Goal: Task Accomplishment & Management: Manage account settings

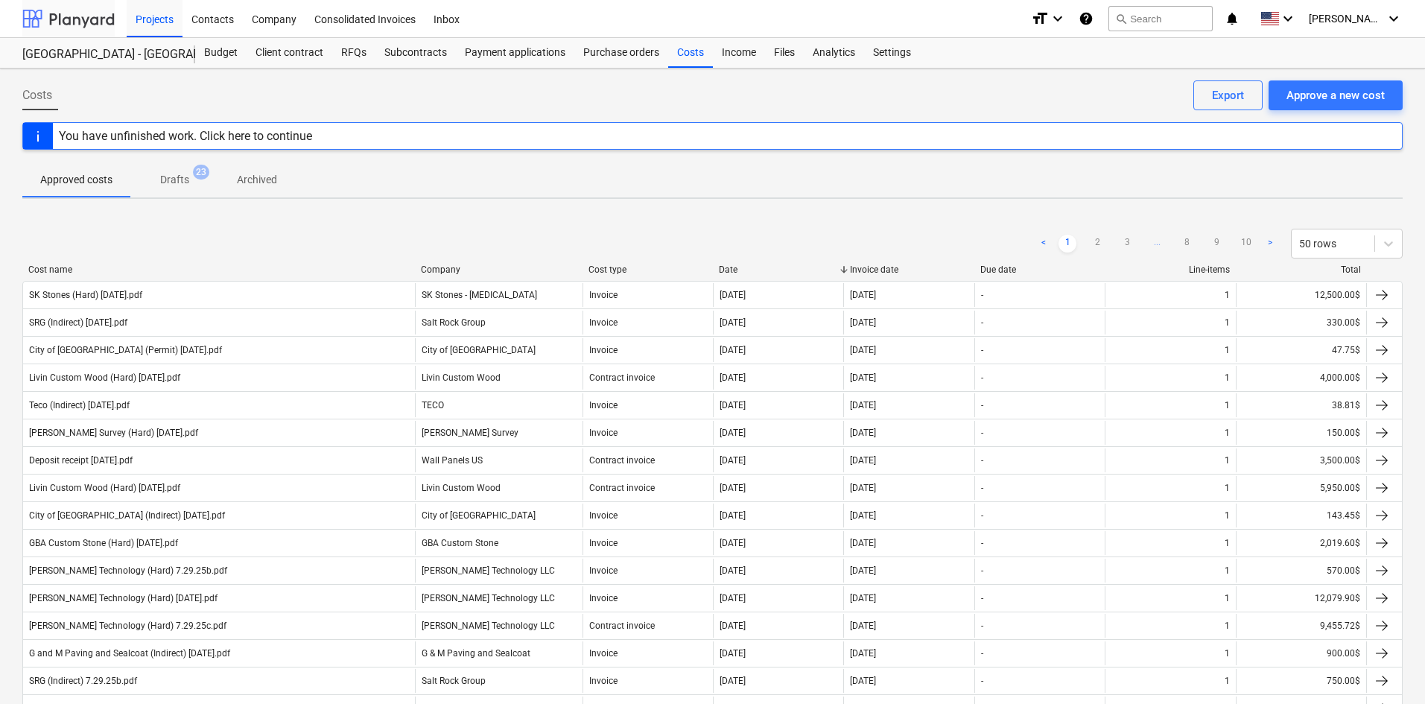
click at [66, 18] on div at bounding box center [68, 18] width 92 height 37
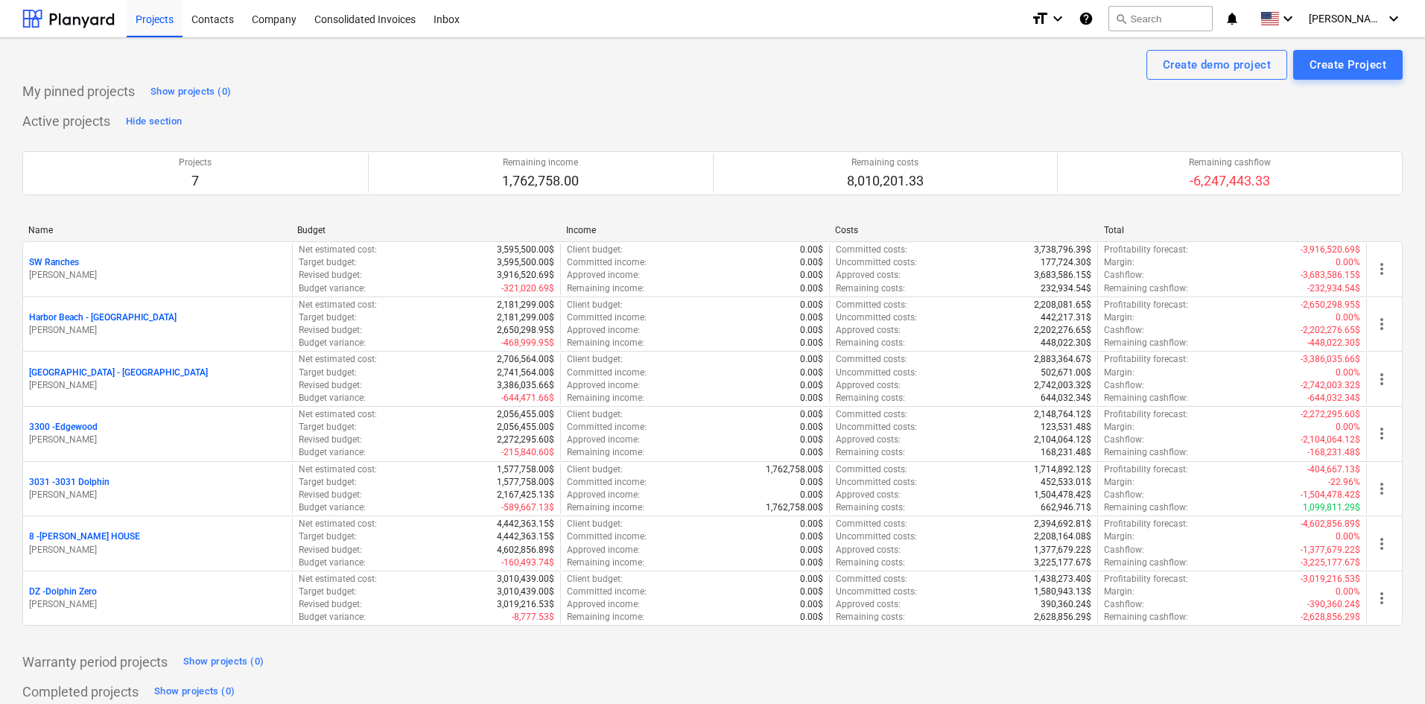
click at [305, 54] on div "Create demo project Create Project" at bounding box center [712, 65] width 1381 height 30
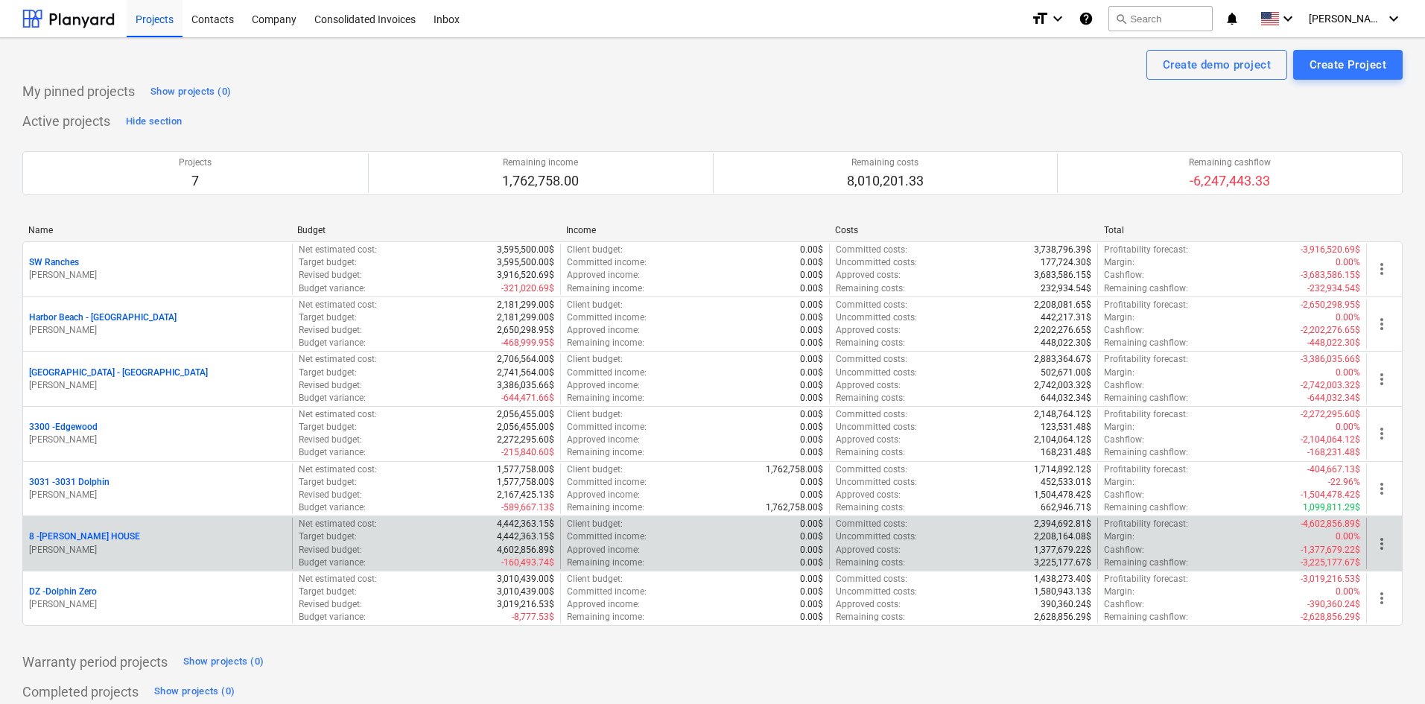
click at [95, 539] on p "8 - [PERSON_NAME] HOUSE" at bounding box center [84, 536] width 111 height 13
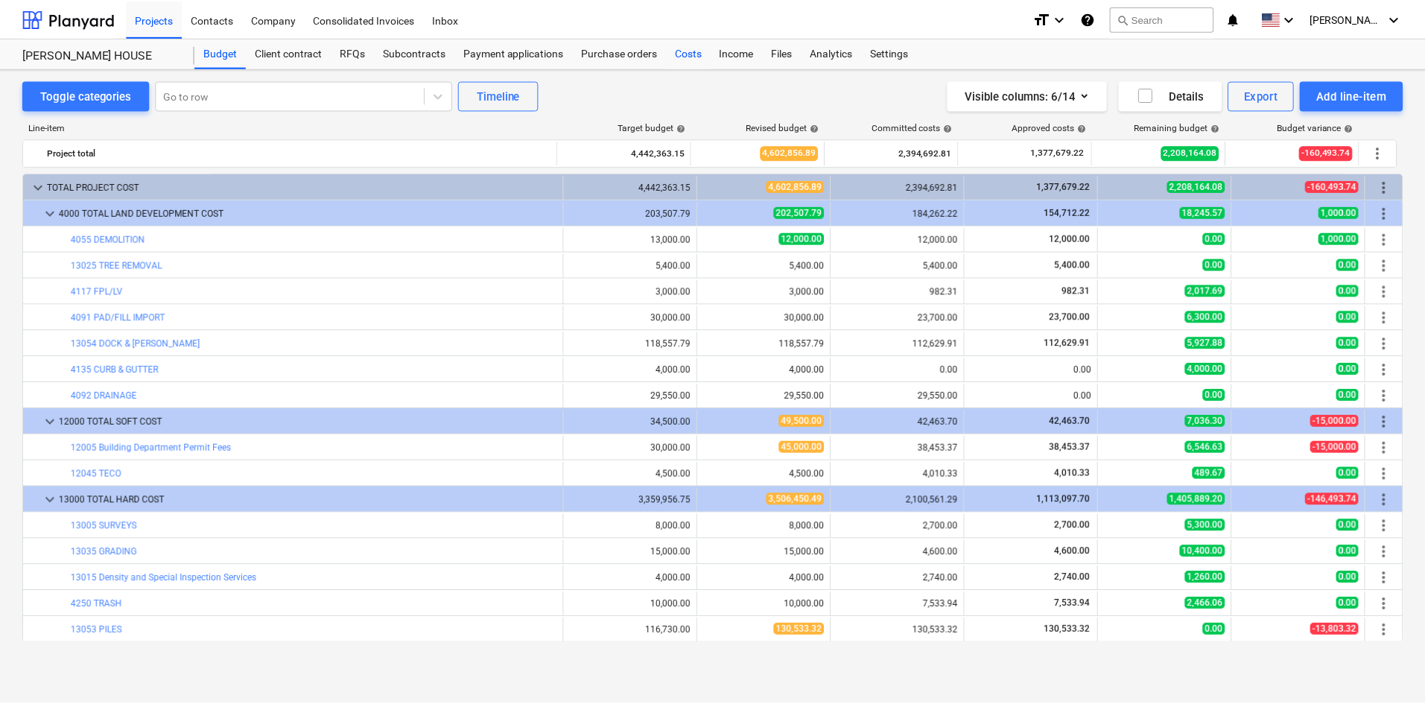
scroll to position [298, 0]
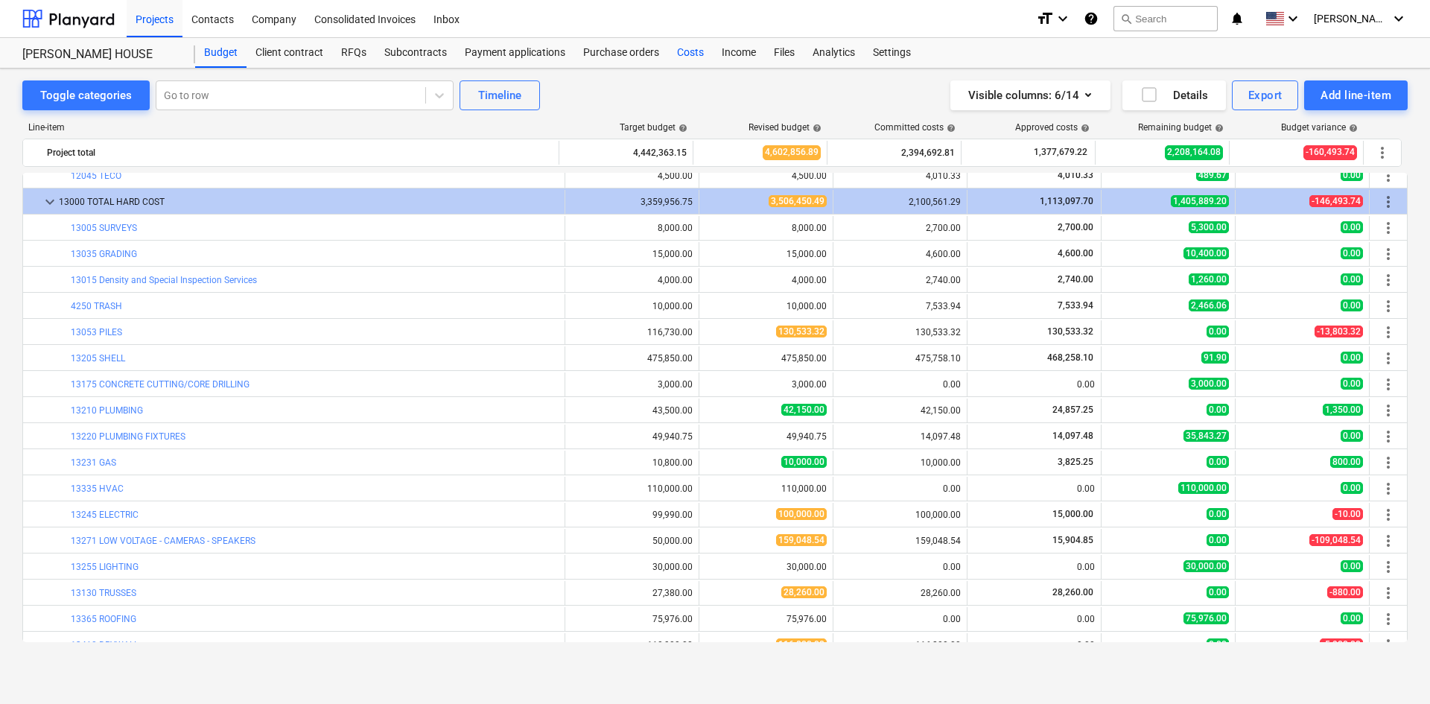
click at [691, 51] on div "Costs" at bounding box center [690, 53] width 45 height 30
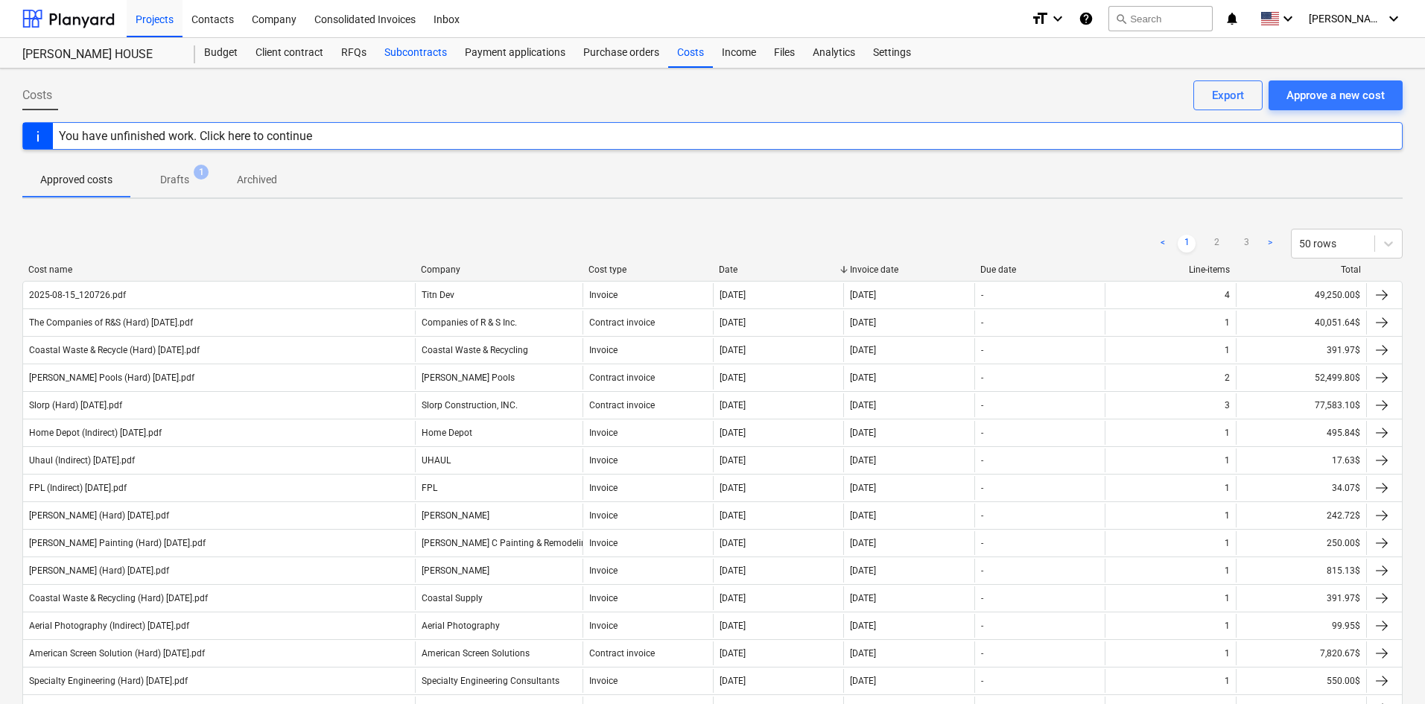
click at [424, 65] on div "Subcontracts" at bounding box center [416, 53] width 80 height 30
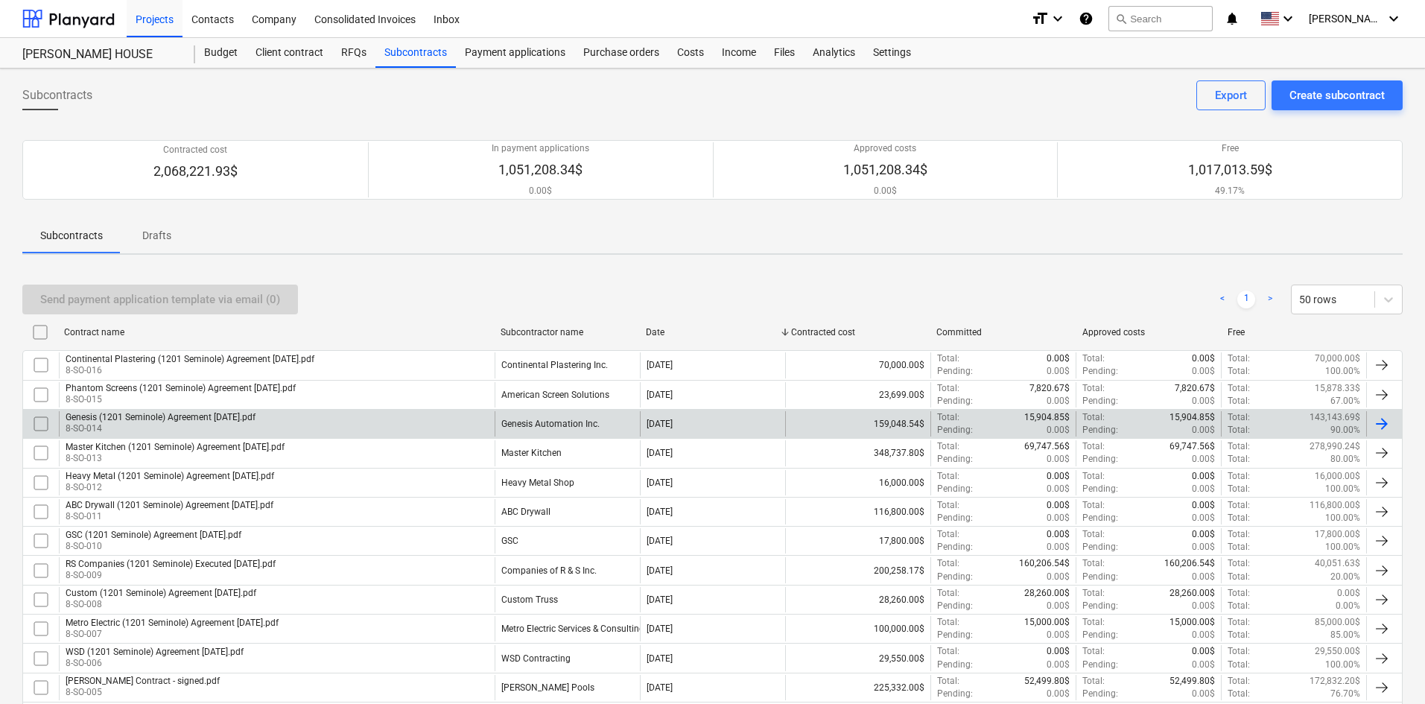
click at [355, 425] on div "Genesis (1201 Seminole) Agreement [DATE].pdf 8-SO-014" at bounding box center [277, 423] width 436 height 25
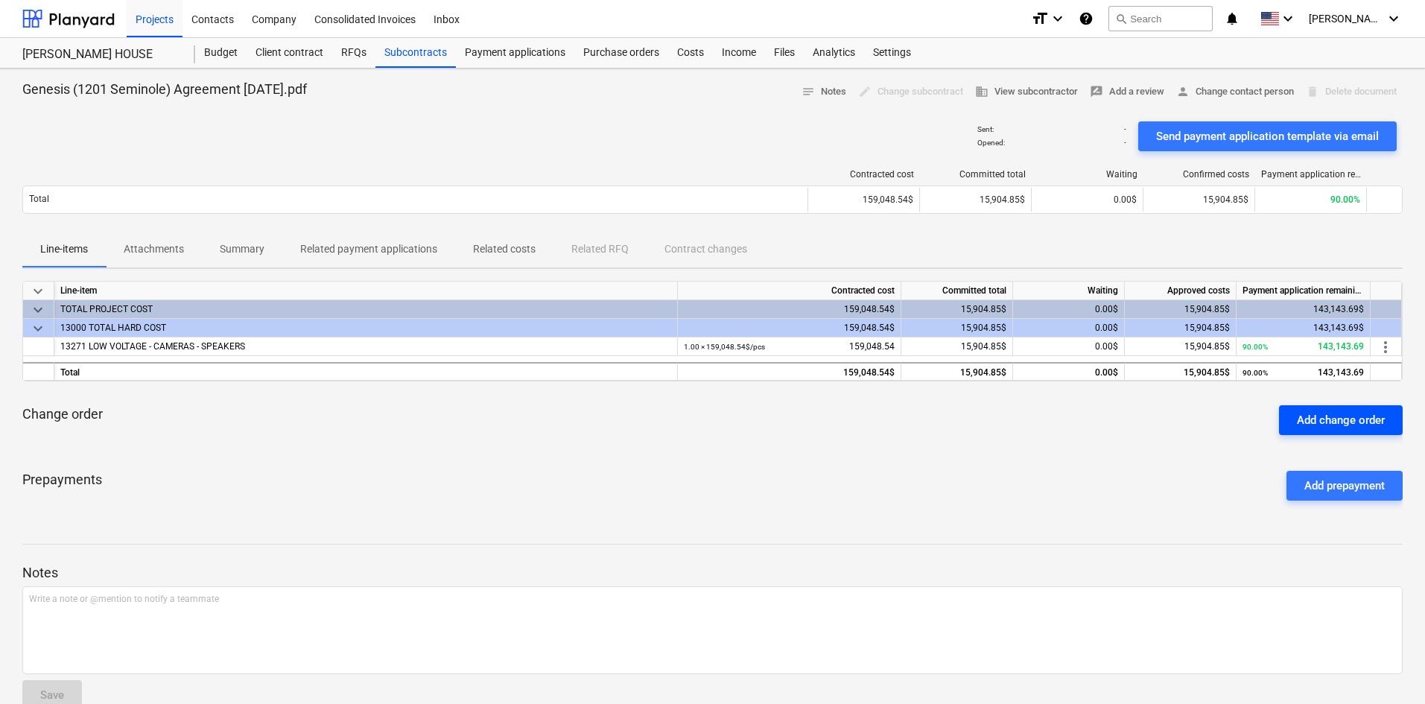
click at [1334, 419] on div "Add change order" at bounding box center [1341, 420] width 88 height 19
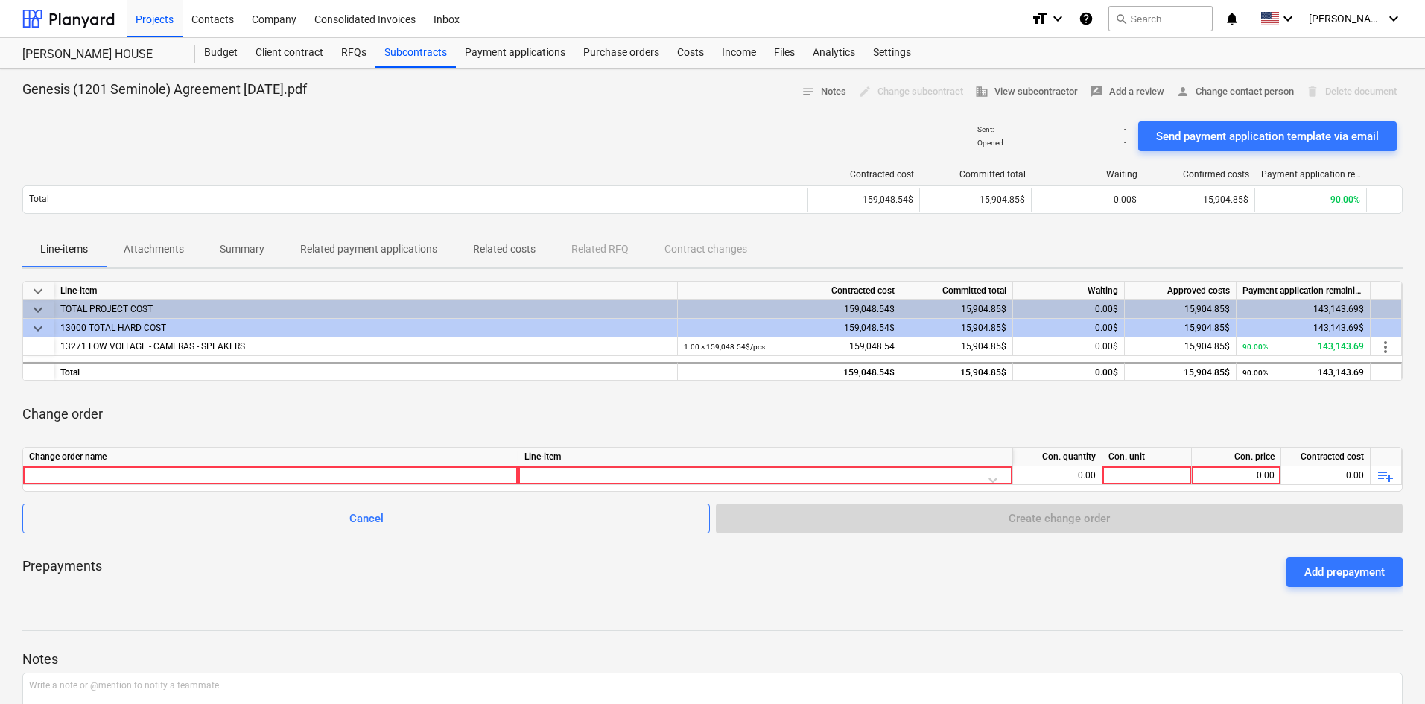
click at [1387, 626] on div "Notes Write a note or @mention to notify a teammate ﻿ Save" at bounding box center [712, 709] width 1381 height 197
click at [185, 478] on div at bounding box center [270, 475] width 483 height 18
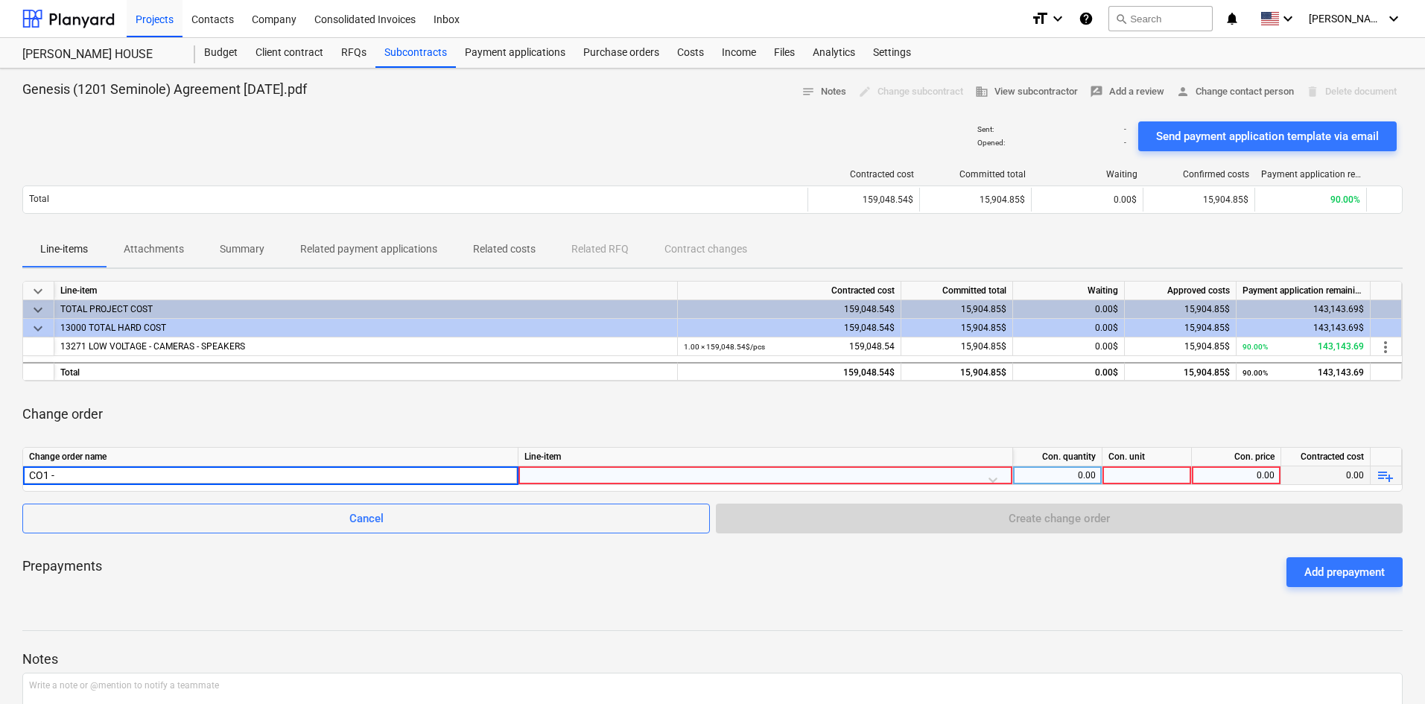
type input "CO1 - Additional ethernet drops for patio tv, including exterior penetration"
click at [587, 478] on div at bounding box center [766, 479] width 482 height 26
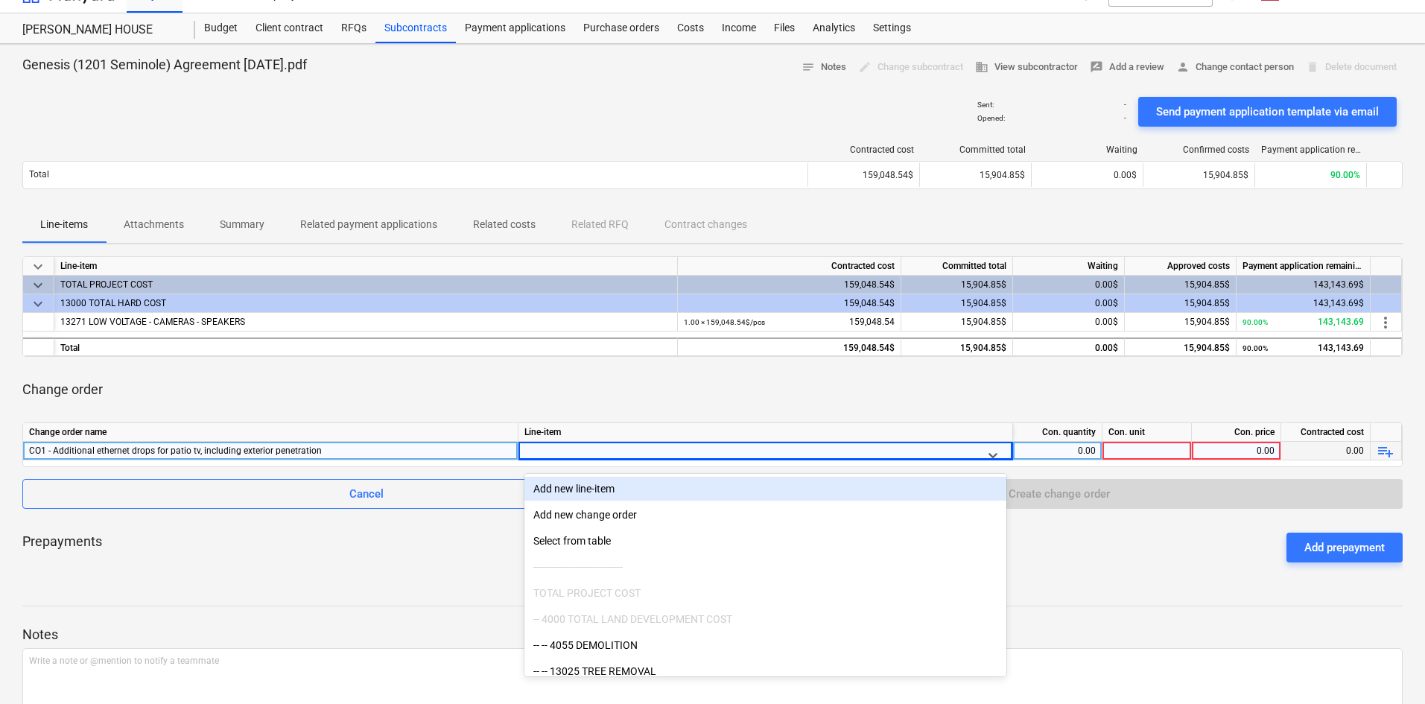
scroll to position [27, 0]
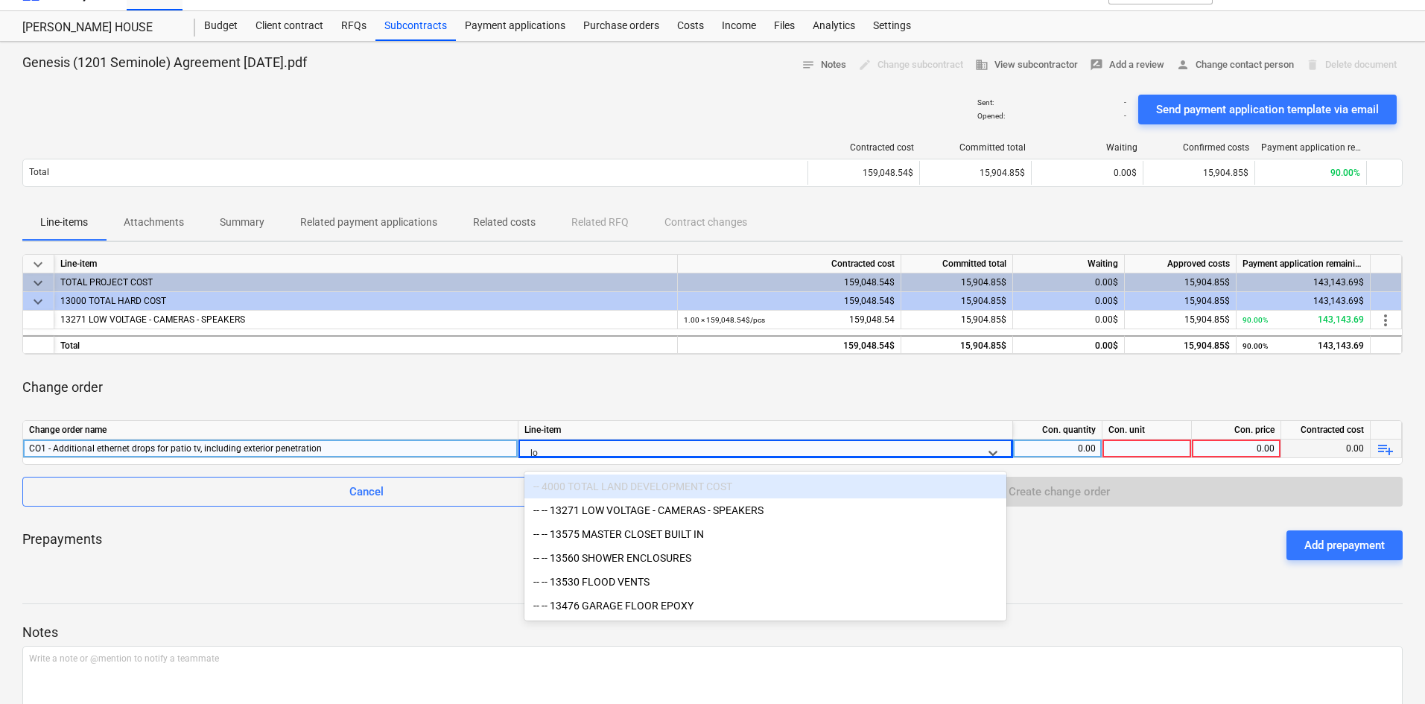
type input "low"
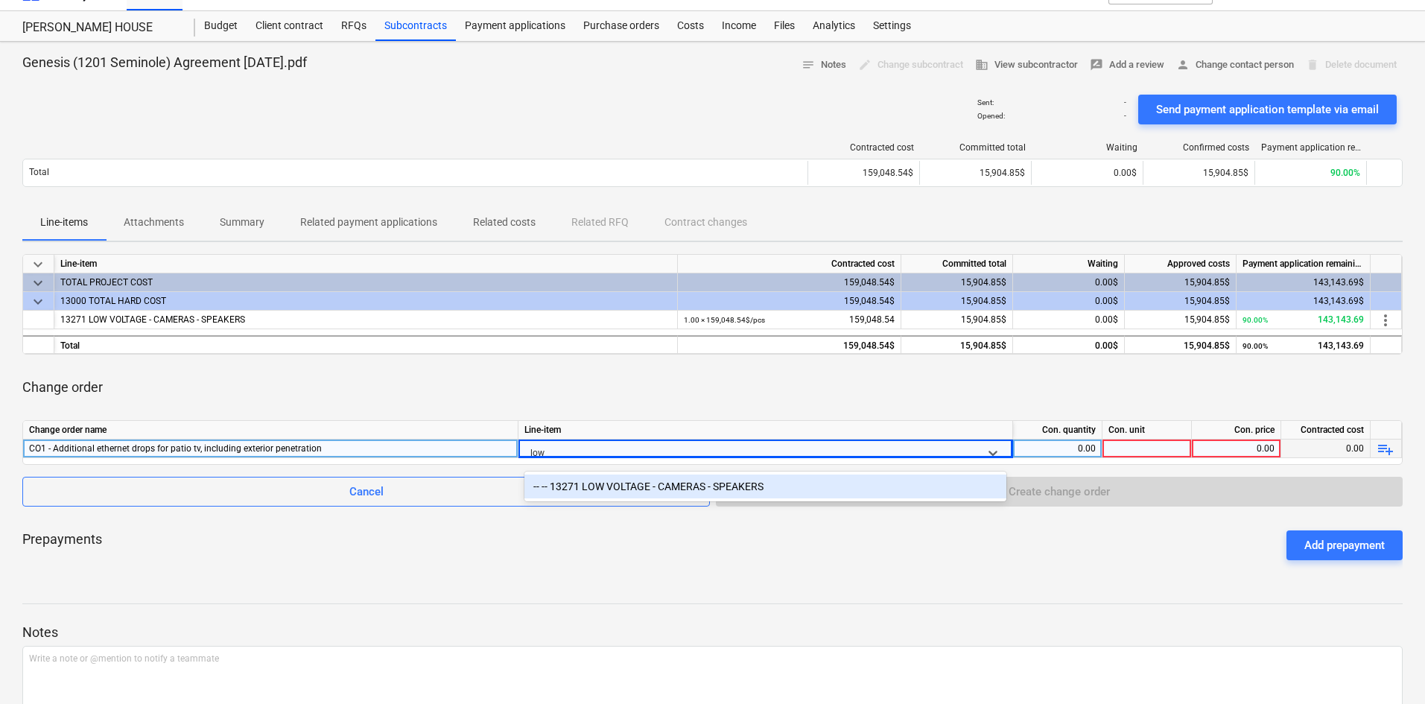
click at [629, 489] on div "-- -- 13271 LOW VOLTAGE - CAMERAS - SPEAKERS" at bounding box center [766, 487] width 482 height 24
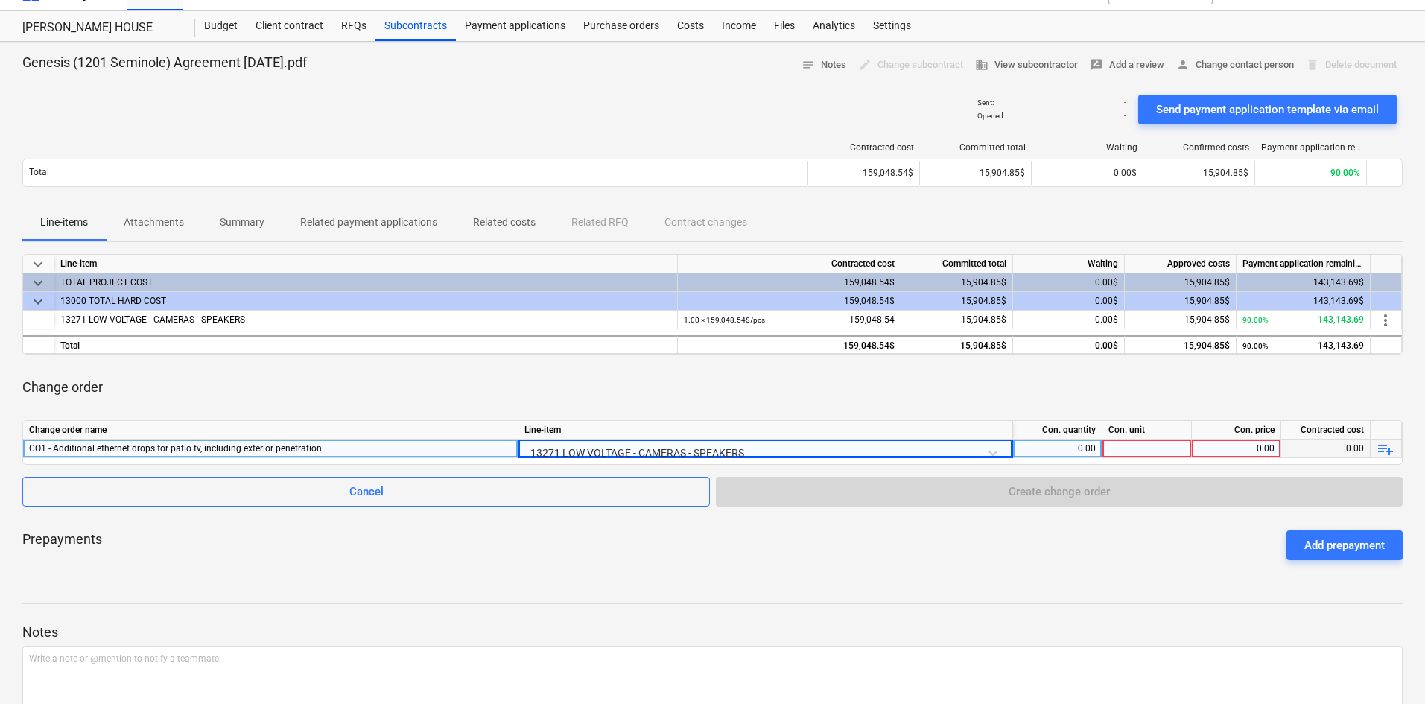
click at [895, 536] on div "Prepayments Add prepayment" at bounding box center [712, 546] width 1381 height 54
click at [1077, 449] on div "0.00" at bounding box center [1057, 449] width 77 height 19
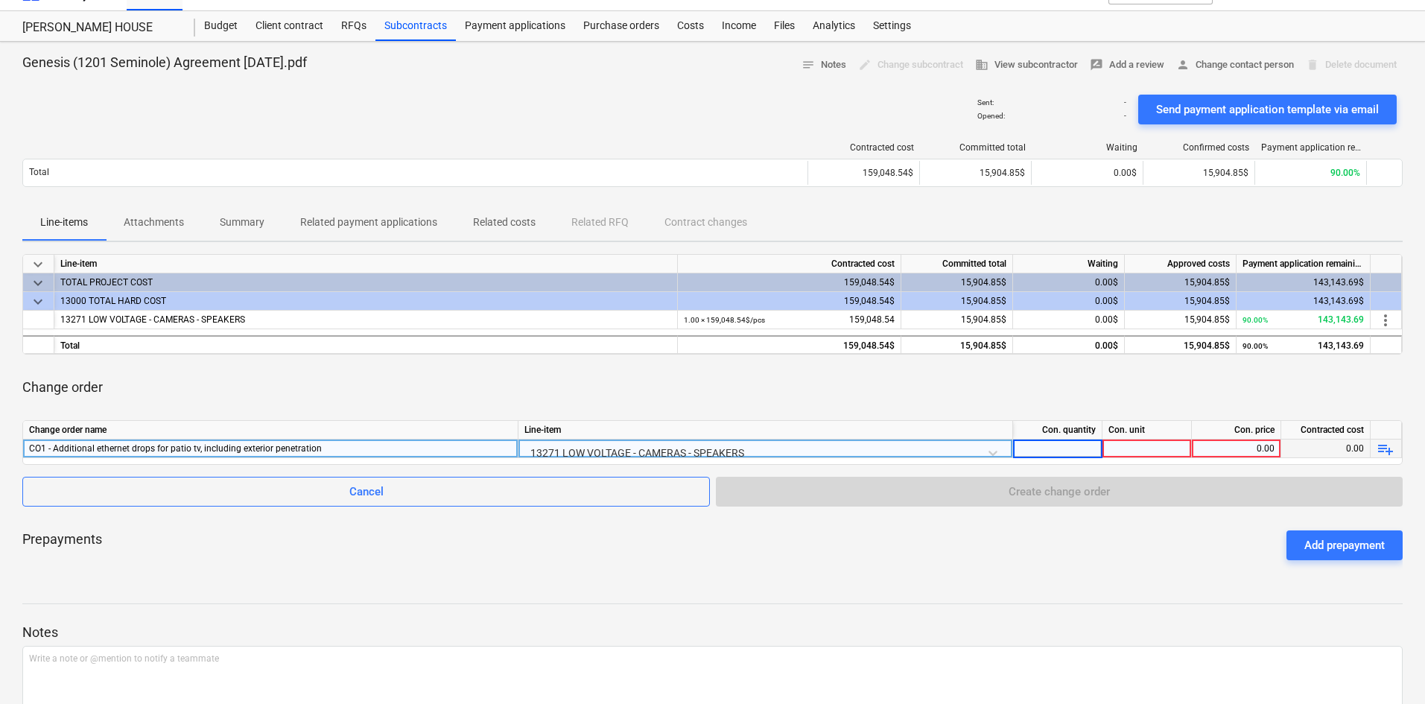
type input "1"
click at [1153, 449] on div at bounding box center [1147, 449] width 89 height 19
type input "pcs"
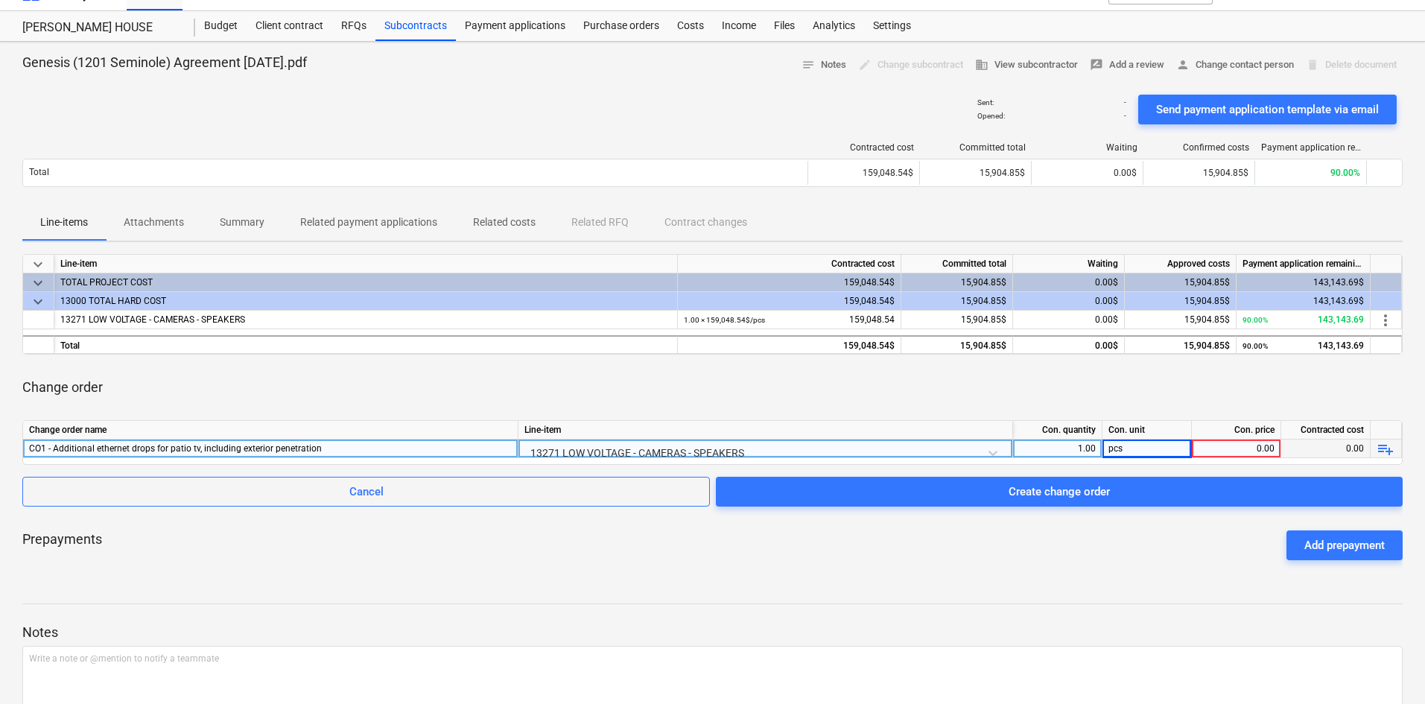
click at [1255, 445] on div "0.00" at bounding box center [1236, 449] width 77 height 19
type input "370.03"
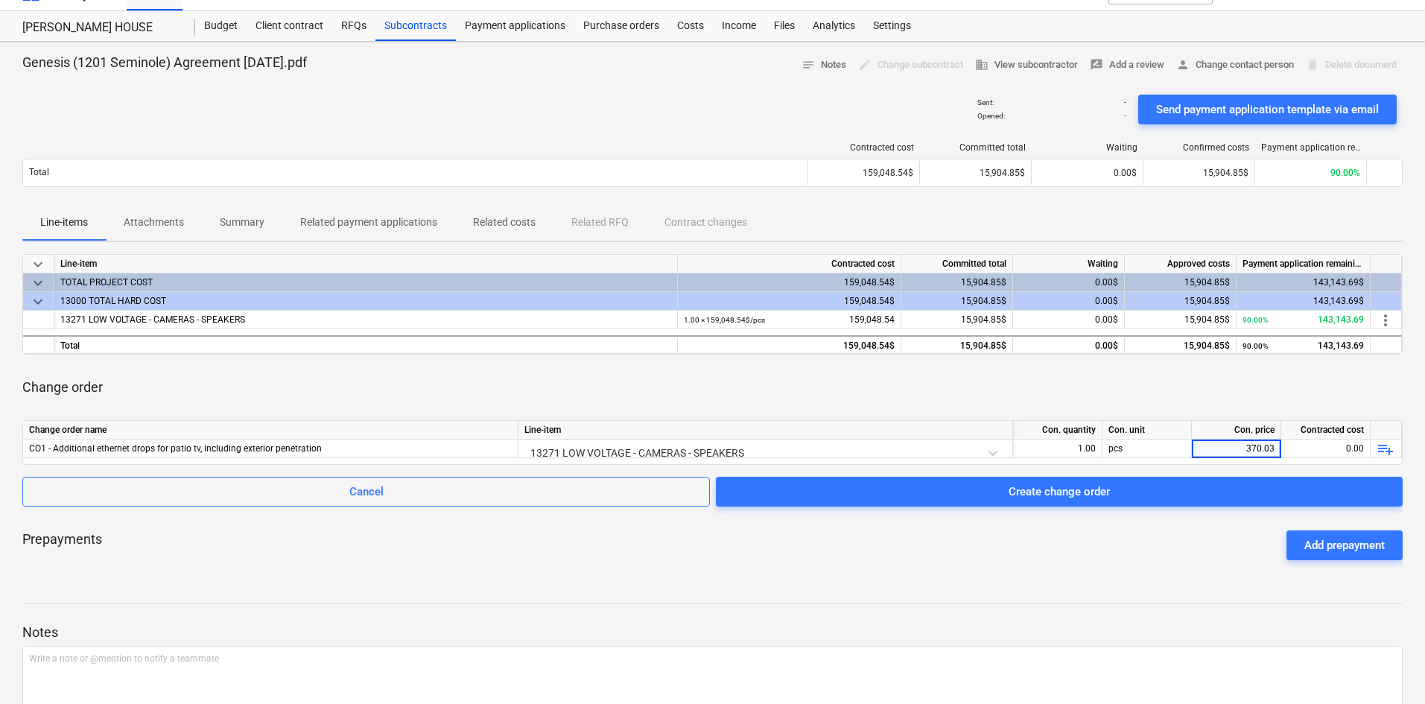
click at [928, 584] on div at bounding box center [712, 590] width 1381 height 12
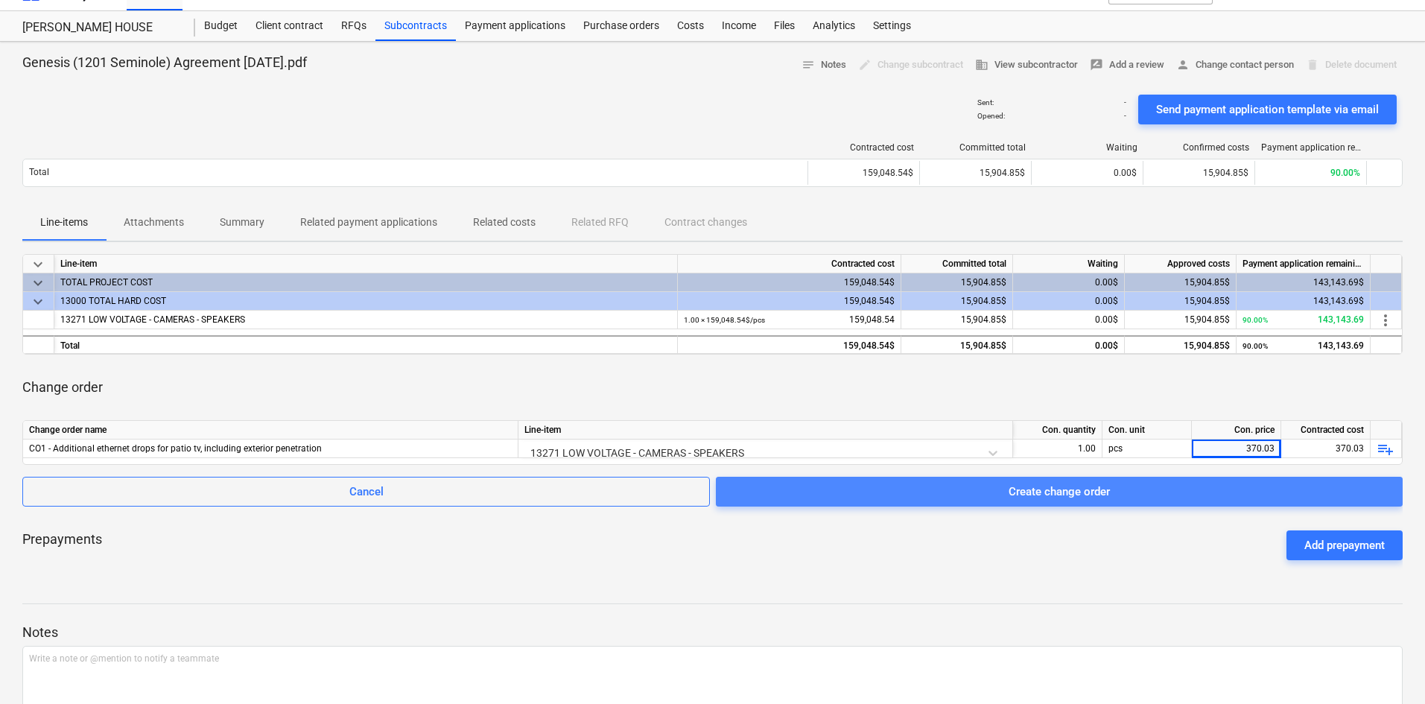
click at [1059, 498] on div "Create change order" at bounding box center [1059, 491] width 101 height 19
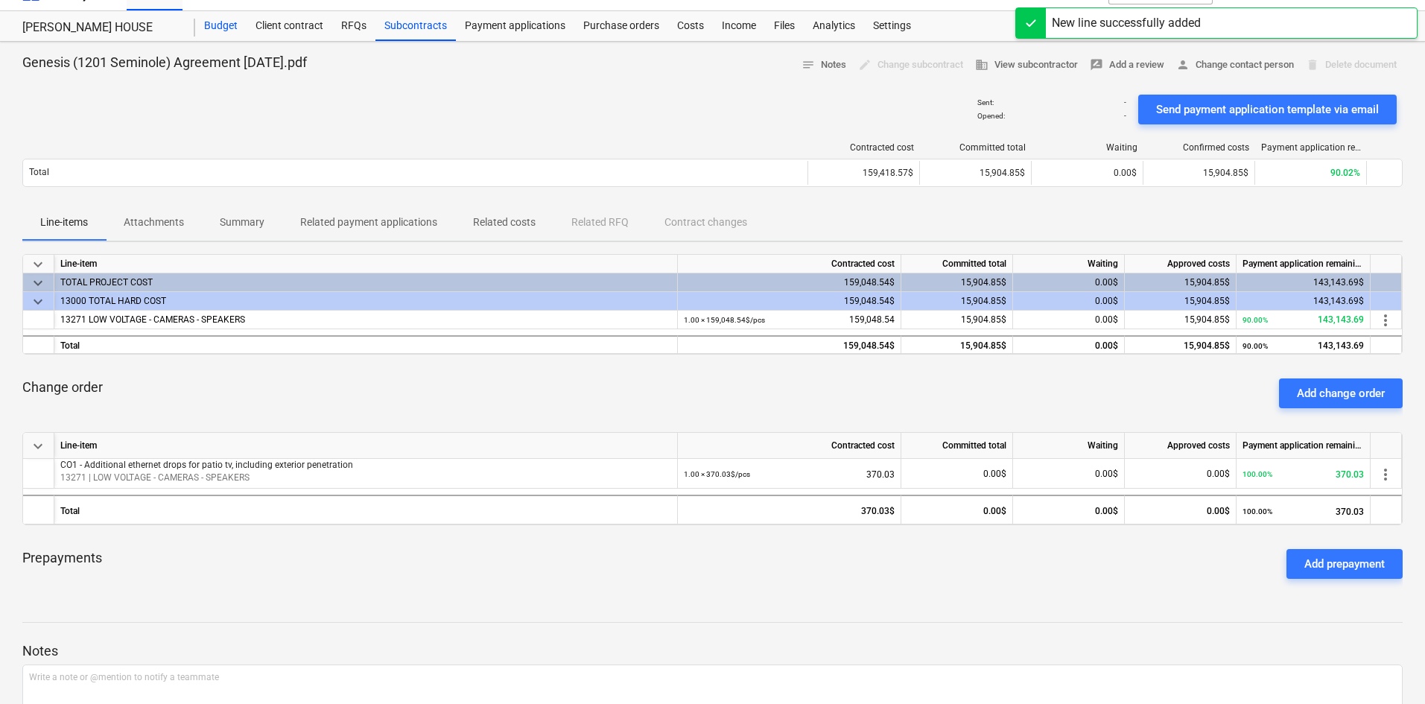
click at [233, 28] on div "Budget" at bounding box center [220, 26] width 51 height 30
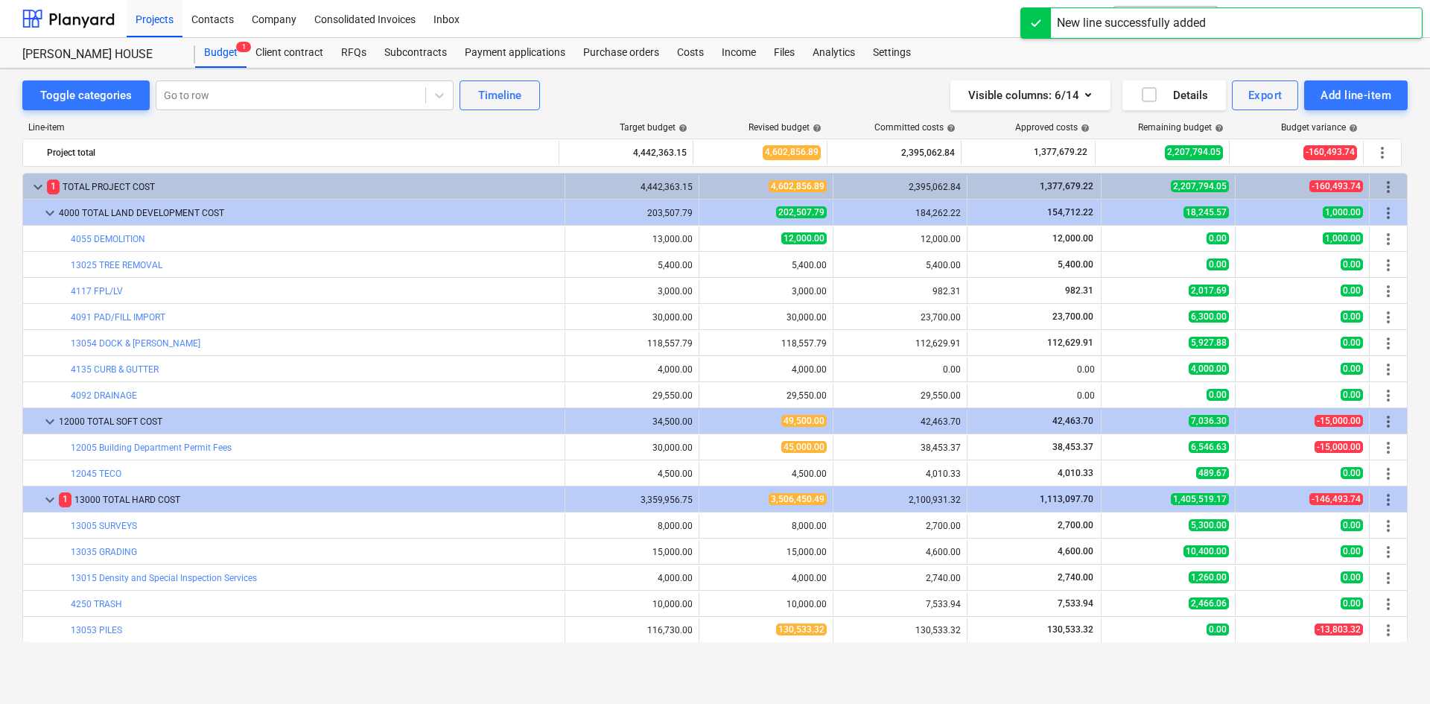
scroll to position [298, 0]
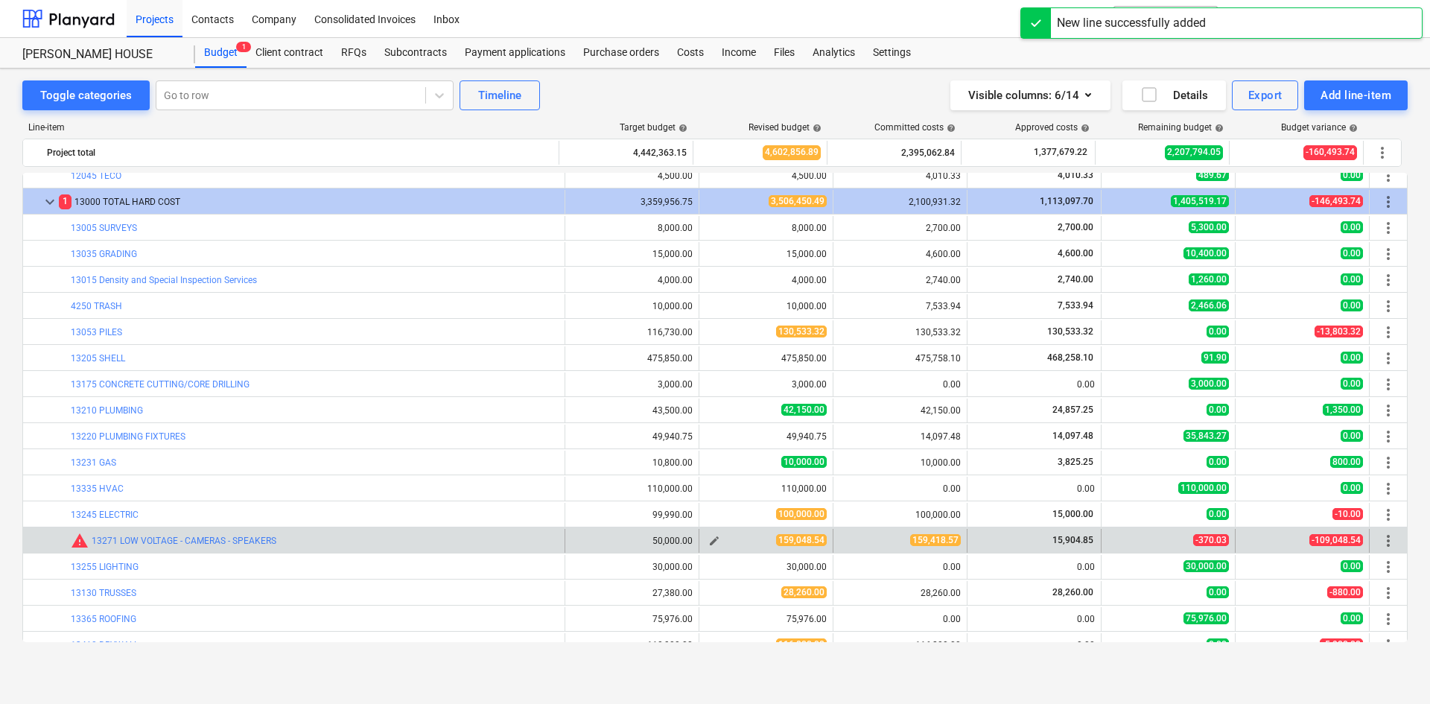
click at [709, 541] on span "edit" at bounding box center [715, 541] width 12 height 12
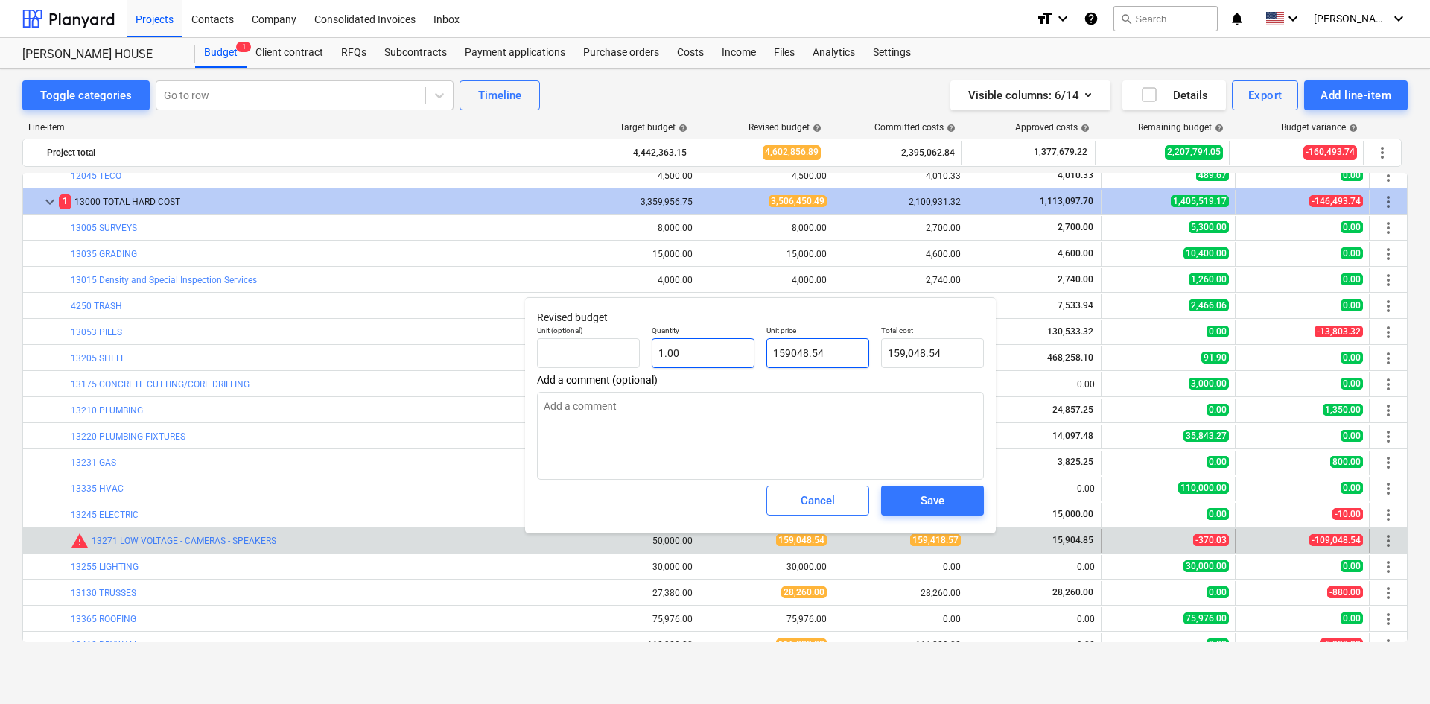
drag, startPoint x: 826, startPoint y: 352, endPoint x: 676, endPoint y: 349, distance: 149.8
click at [676, 349] on div "Unit (optional) Quantity 1.00 Unit price 159048.54 Total cost 159,048.54" at bounding box center [760, 347] width 459 height 54
type input "1"
type textarea "x"
type input "1.00"
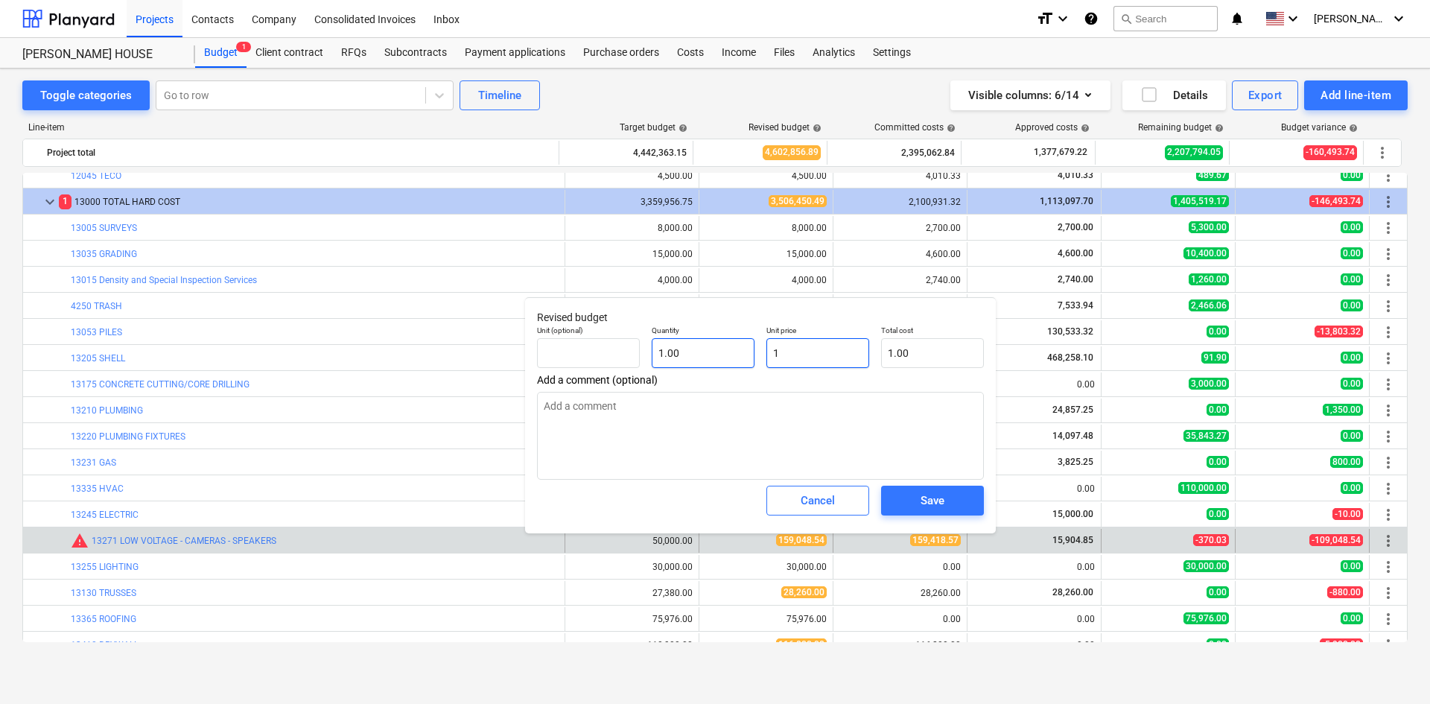
type input "15"
type textarea "x"
type input "15.00"
type input "159"
type textarea "x"
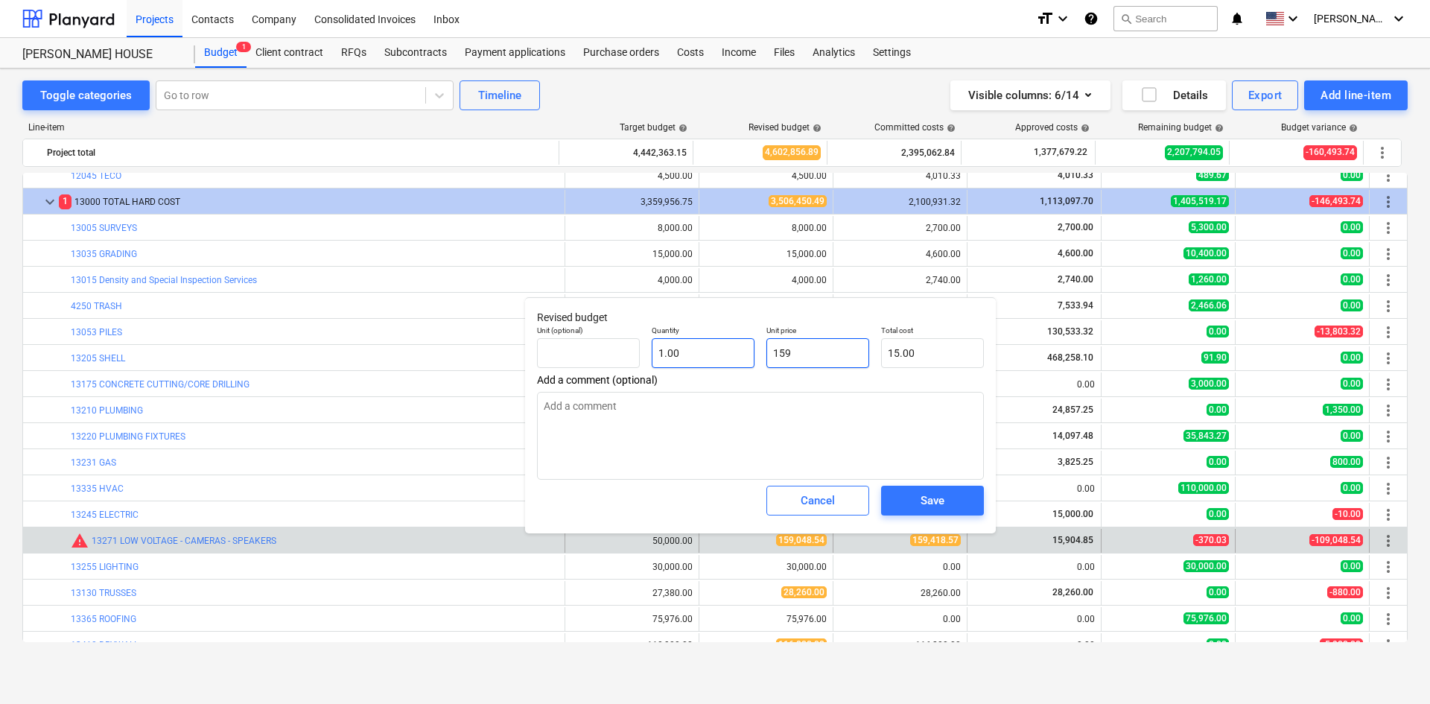
type input "159.00"
type input "1594"
type textarea "x"
type input "1,594.00"
type input "15941"
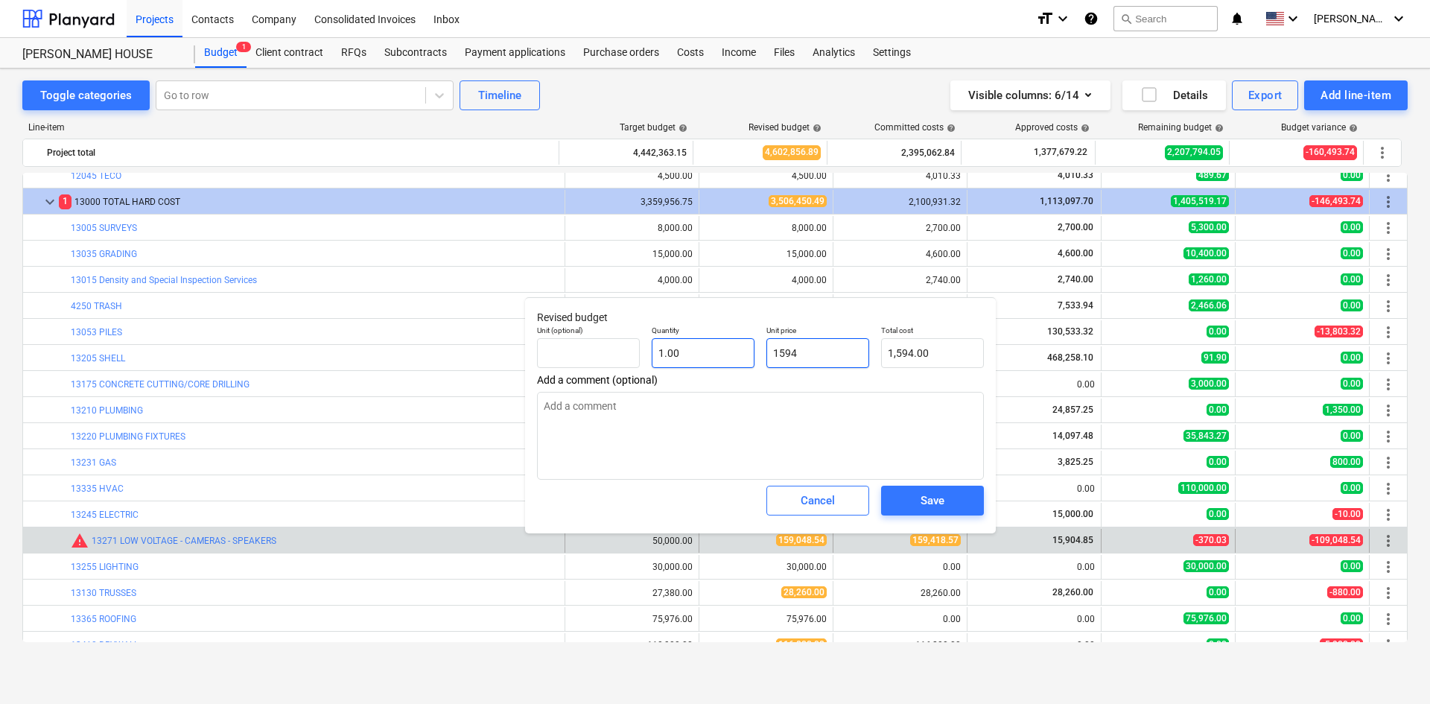
type textarea "x"
type input "15,941.00"
type input "159418"
type textarea "x"
type input "159,418.00"
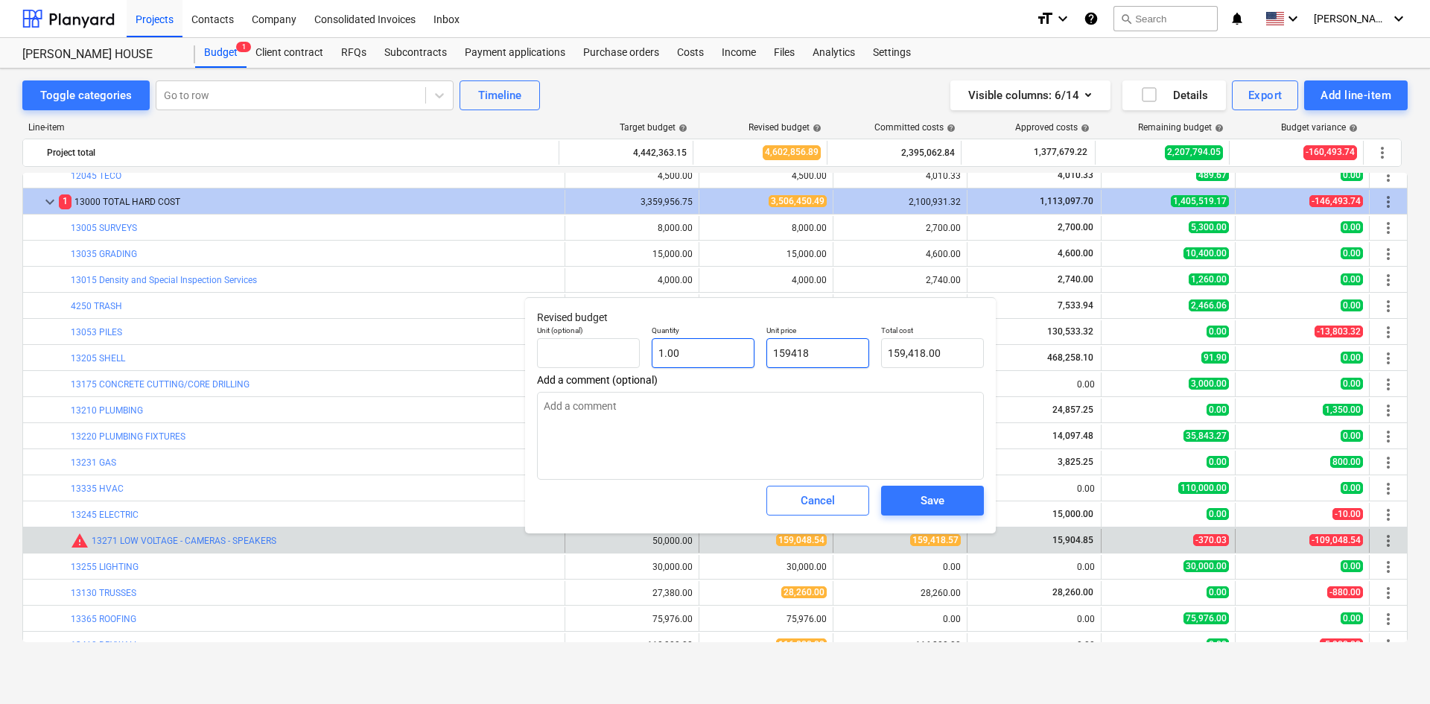
type input "159418."
type textarea "x"
type input "159418.5"
type textarea "x"
type input "159,418.50"
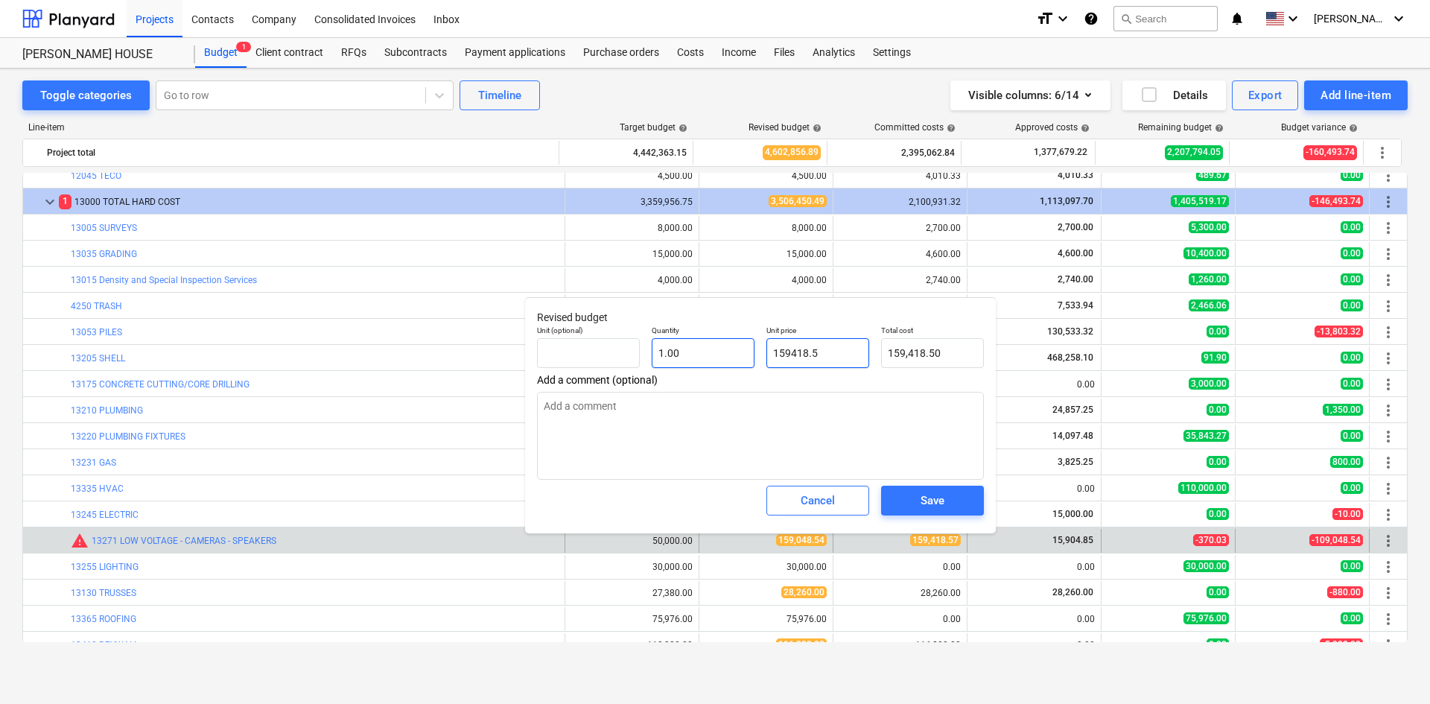
type input "159418.57"
type textarea "x"
type input "159,418.57"
click at [948, 505] on span "Save" at bounding box center [932, 500] width 67 height 19
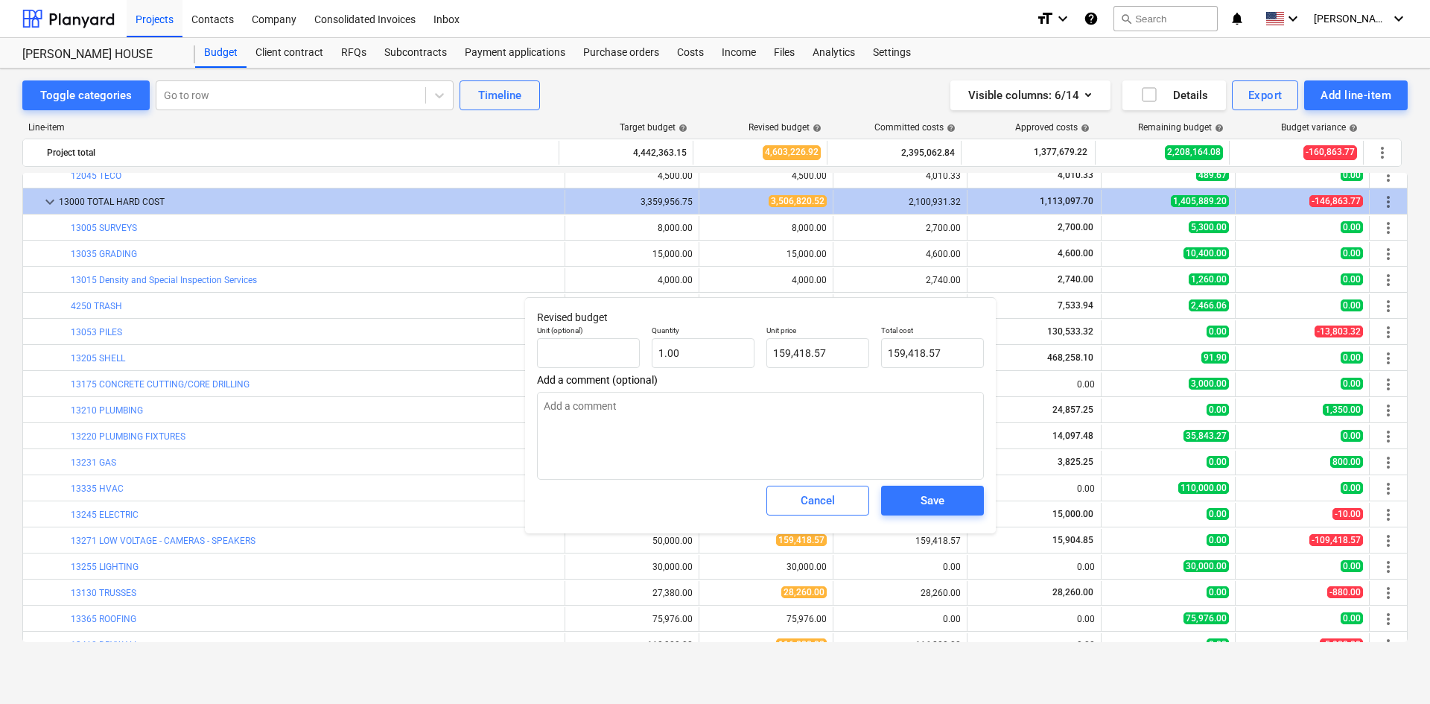
type textarea "x"
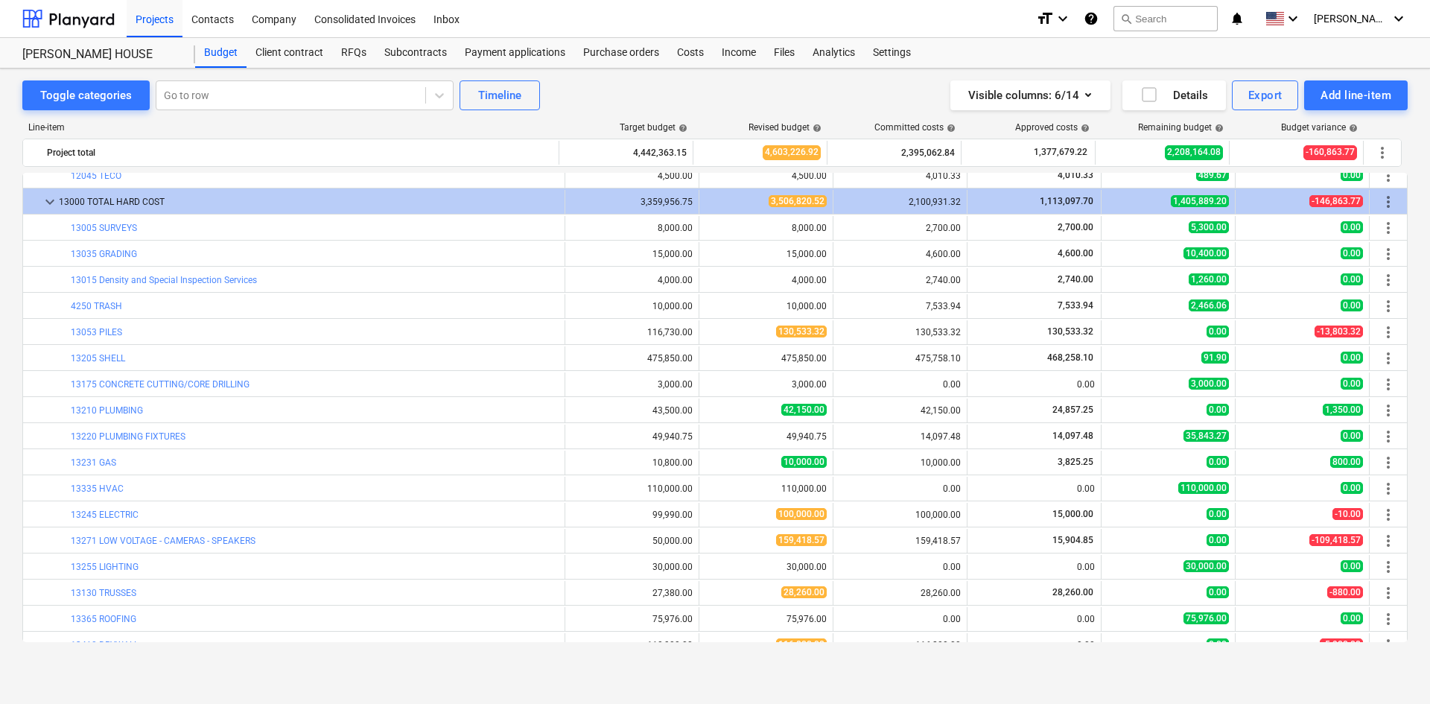
click at [522, 683] on div "Toggle categories Go to row Timeline Visible columns : 6/14 Details Export Add …" at bounding box center [715, 387] width 1430 height 636
